Goal: Find specific page/section: Find specific page/section

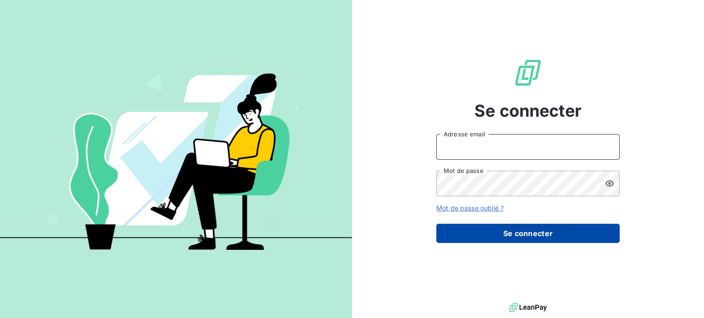
type input "[PERSON_NAME][EMAIL_ADDRESS][DOMAIN_NAME]"
click at [517, 239] on button "Se connecter" at bounding box center [527, 233] width 183 height 19
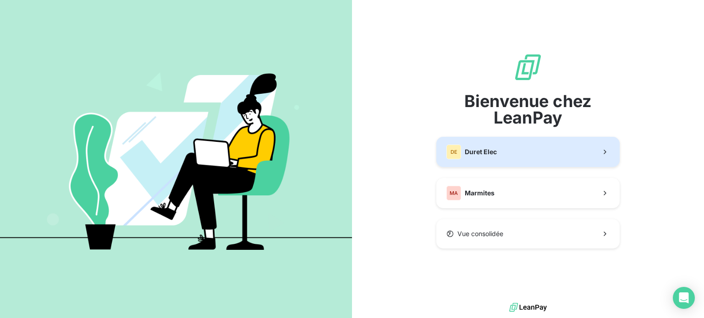
click at [501, 150] on button "DE Duret Elec" at bounding box center [527, 152] width 183 height 30
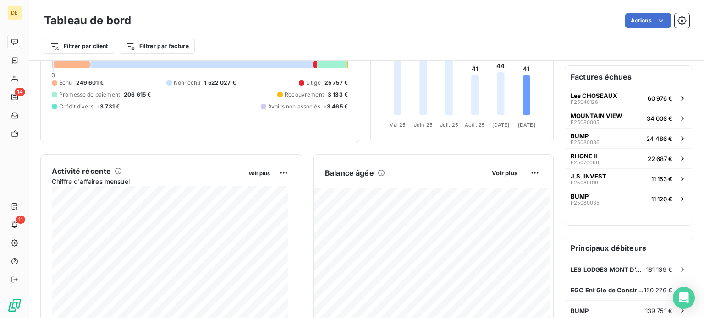
scroll to position [93, 0]
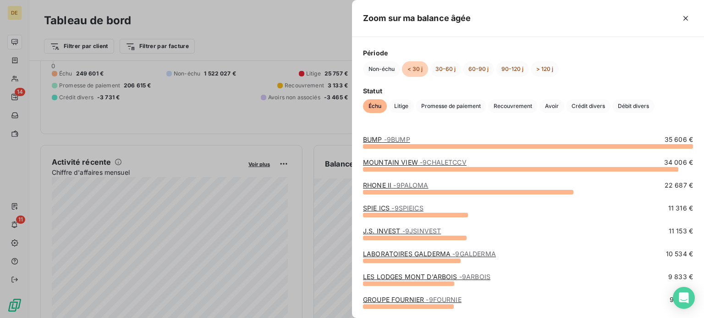
click at [433, 164] on span "- 9CHALETCCV" at bounding box center [443, 162] width 47 height 8
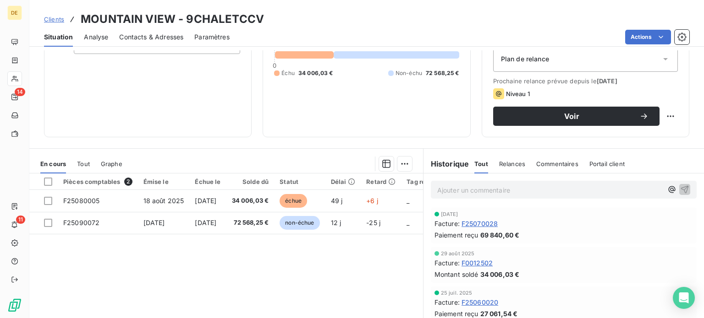
scroll to position [137, 0]
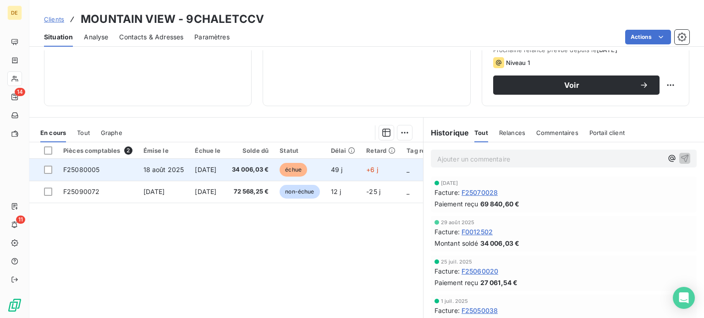
click at [212, 166] on span "[DATE]" at bounding box center [206, 170] width 22 height 8
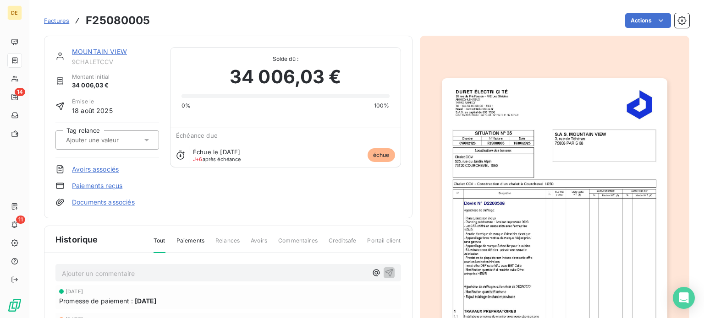
click at [152, 274] on p "Ajouter un commentaire ﻿" at bounding box center [214, 273] width 305 height 11
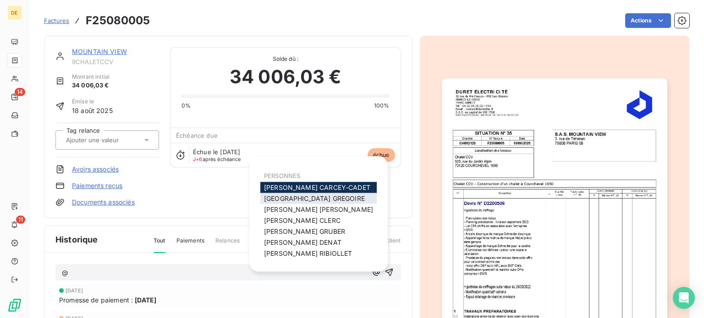
click at [312, 199] on span "[PERSON_NAME]" at bounding box center [314, 199] width 101 height 8
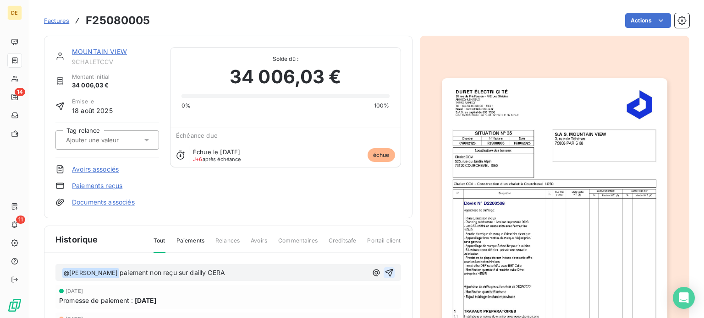
click at [386, 272] on icon "button" at bounding box center [388, 272] width 9 height 9
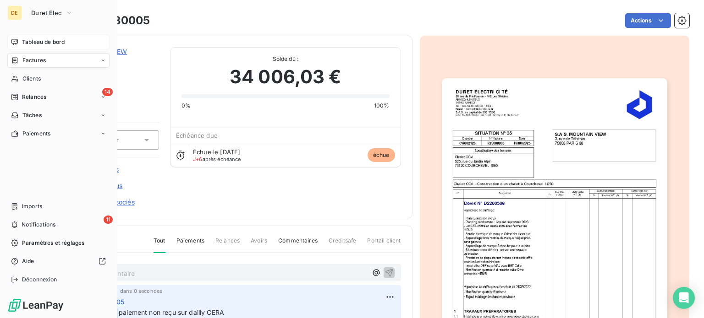
click at [22, 44] on span "Tableau de bord" at bounding box center [43, 42] width 43 height 8
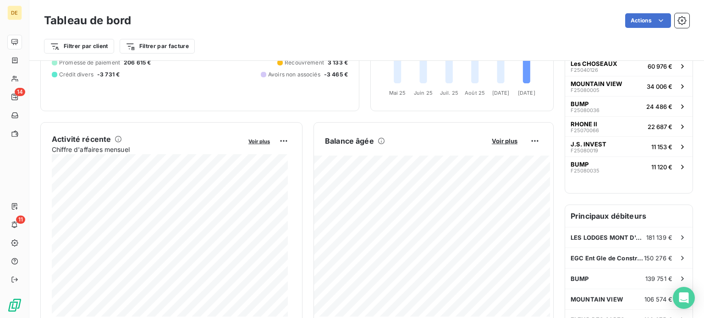
scroll to position [137, 0]
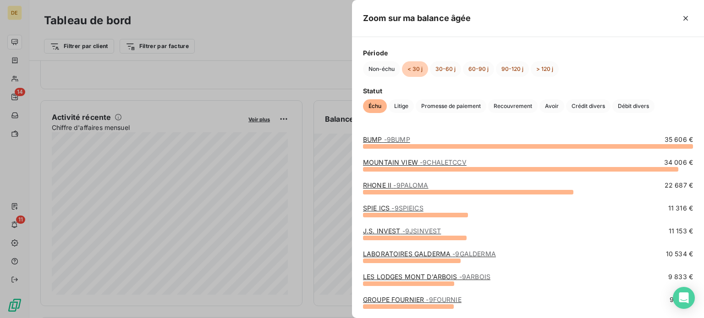
click at [390, 140] on span "- 9BUMP" at bounding box center [397, 140] width 26 height 8
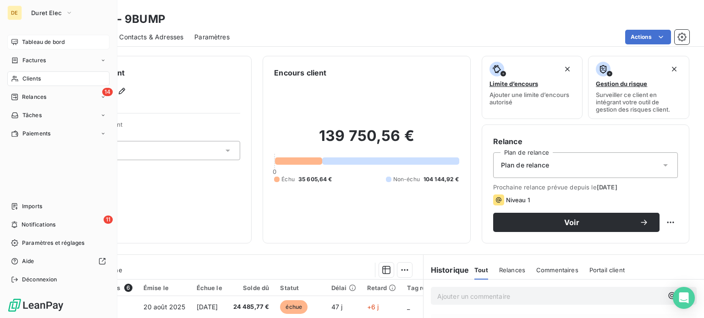
click at [19, 42] on div "Tableau de bord" at bounding box center [58, 42] width 102 height 15
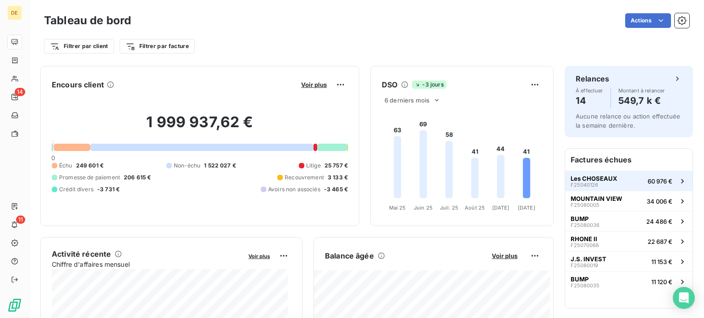
click at [598, 177] on span "Les CHOSEAUX" at bounding box center [593, 178] width 47 height 7
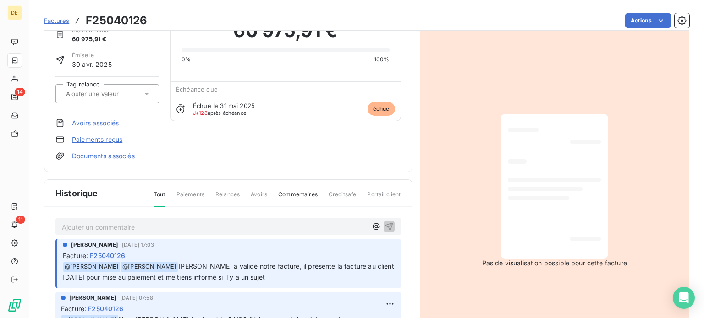
click at [295, 227] on p "Ajouter un commentaire ﻿" at bounding box center [214, 227] width 305 height 11
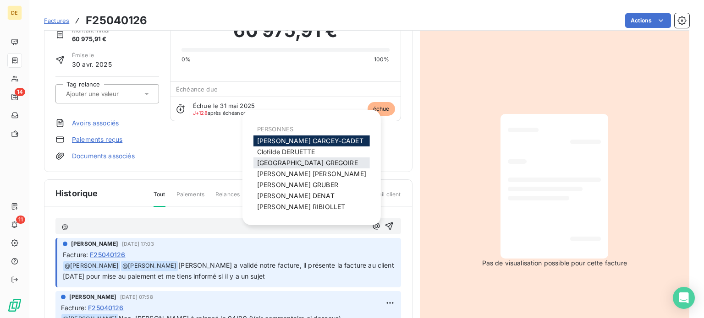
click at [315, 163] on span "[PERSON_NAME]" at bounding box center [307, 163] width 101 height 8
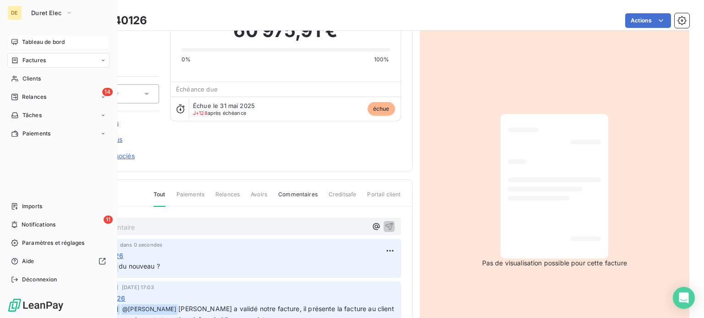
click at [39, 38] on span "Tableau de bord" at bounding box center [43, 42] width 43 height 8
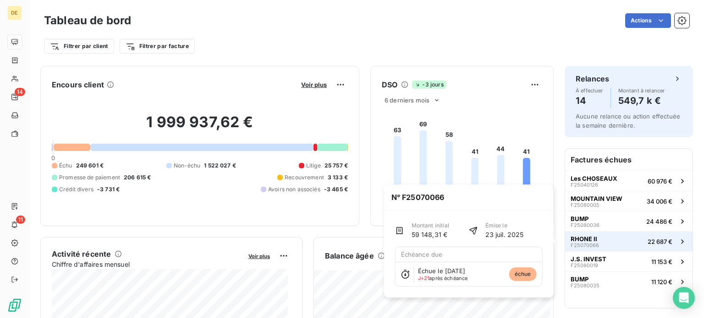
click at [570, 240] on span "RHONE II" at bounding box center [583, 238] width 27 height 7
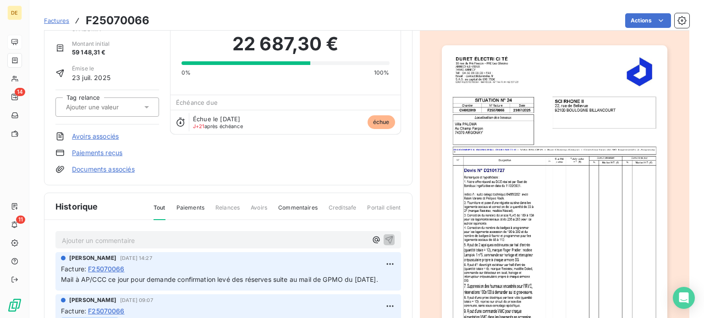
scroll to position [93, 0]
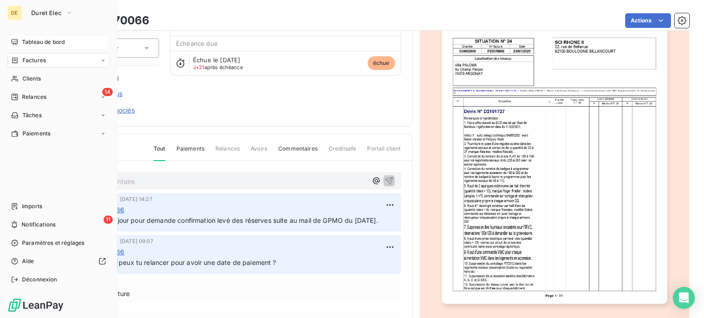
click at [36, 42] on span "Tableau de bord" at bounding box center [43, 42] width 43 height 8
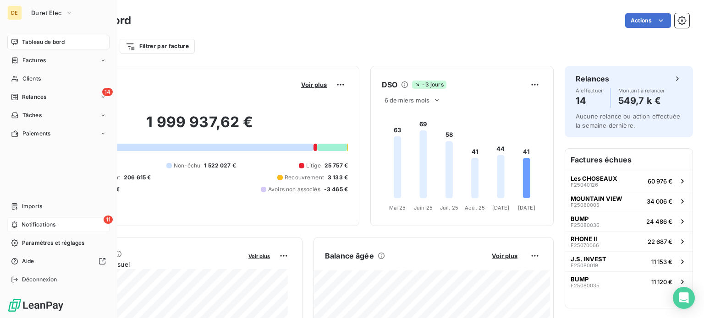
click at [67, 229] on div "11 Notifications" at bounding box center [58, 225] width 102 height 15
